Goal: Register for event/course

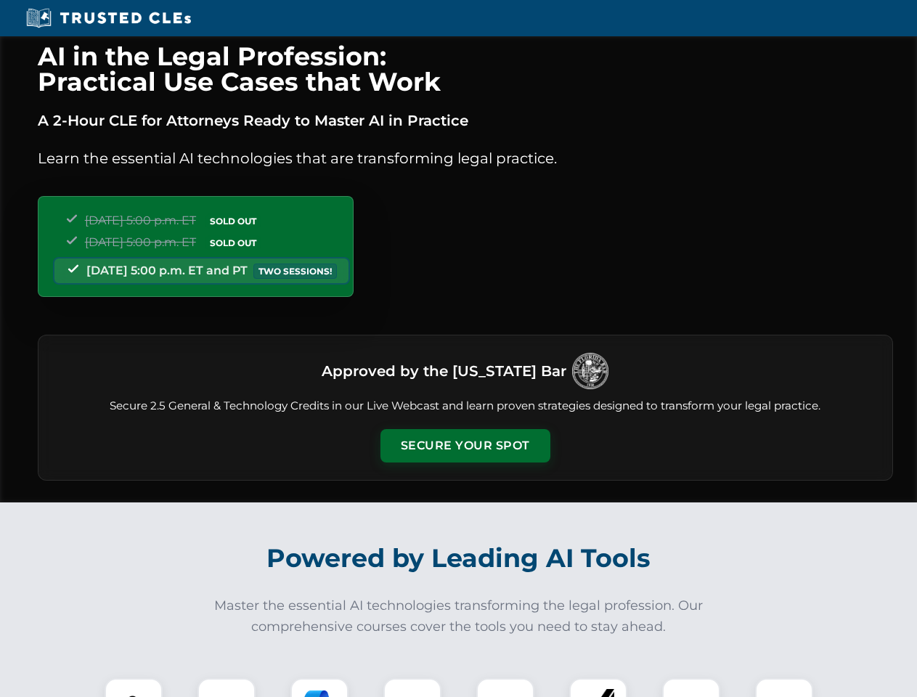
click at [464, 446] on button "Secure Your Spot" at bounding box center [465, 445] width 170 height 33
click at [134, 687] on img at bounding box center [133, 707] width 42 height 42
click at [226, 687] on div at bounding box center [226, 707] width 58 height 58
